Goal: Navigation & Orientation: Go to known website

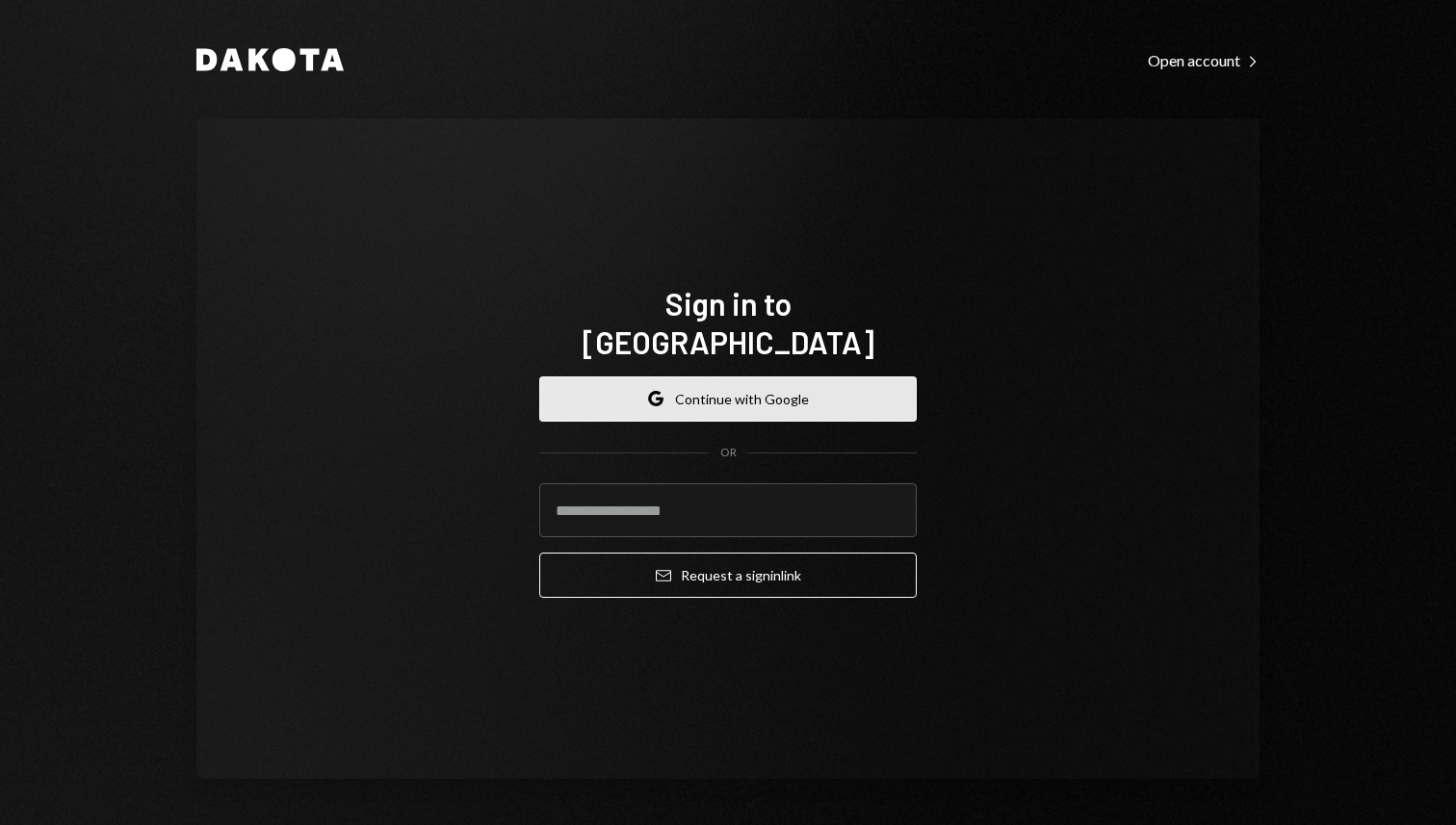
click at [779, 377] on button "Google Continue with Google" at bounding box center [727, 399] width 378 height 46
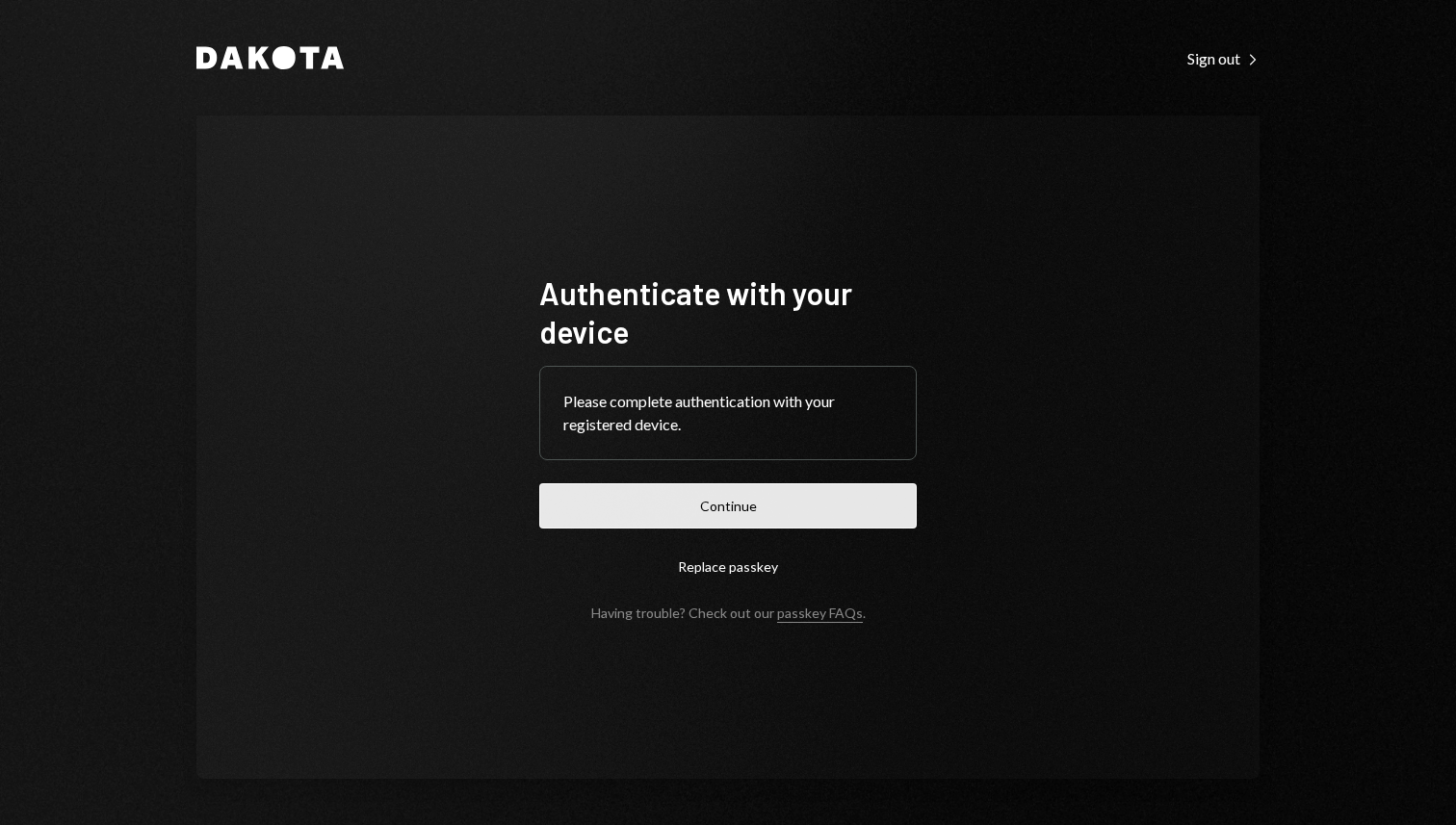
click at [680, 514] on button "Continue" at bounding box center [727, 506] width 378 height 46
